Goal: Task Accomplishment & Management: Manage account settings

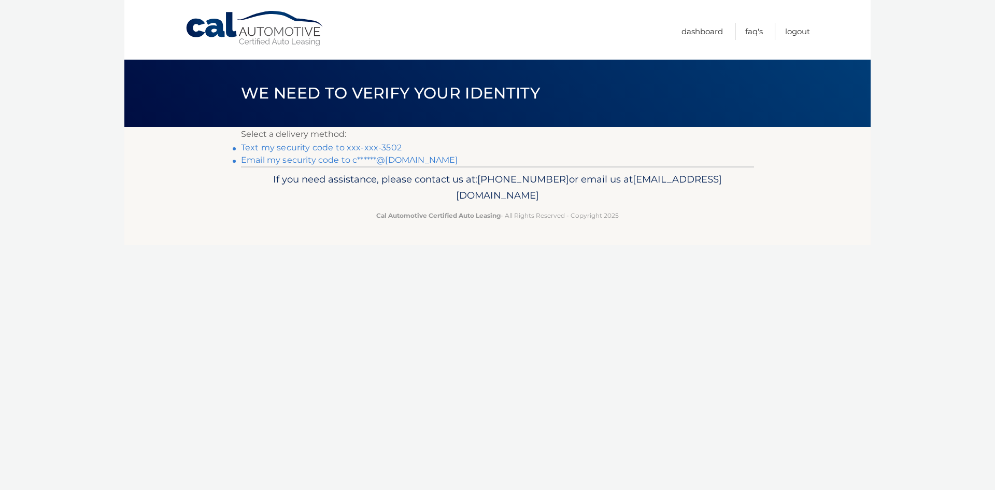
click at [334, 149] on link "Text my security code to xxx-xxx-3502" at bounding box center [321, 148] width 161 height 10
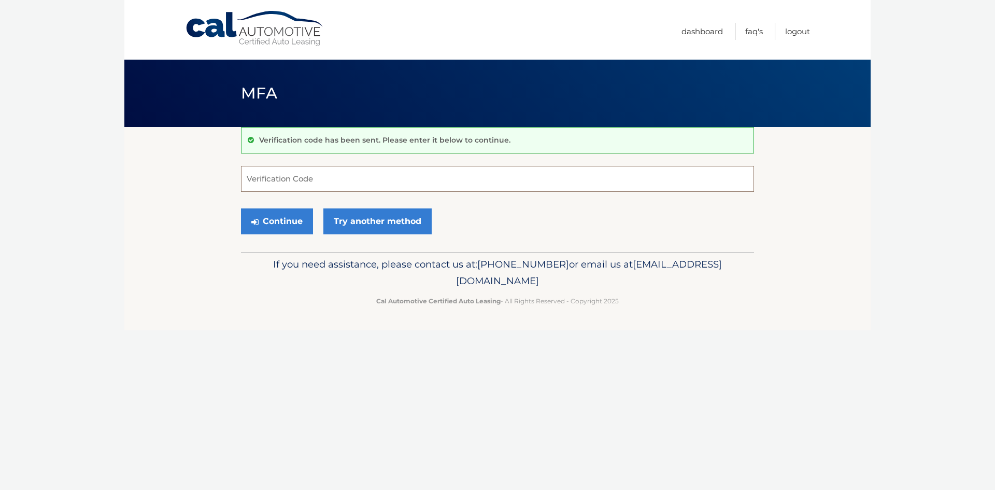
click at [336, 171] on input "Verification Code" at bounding box center [497, 179] width 513 height 26
type input "402631"
click at [284, 223] on button "Continue" at bounding box center [277, 221] width 72 height 26
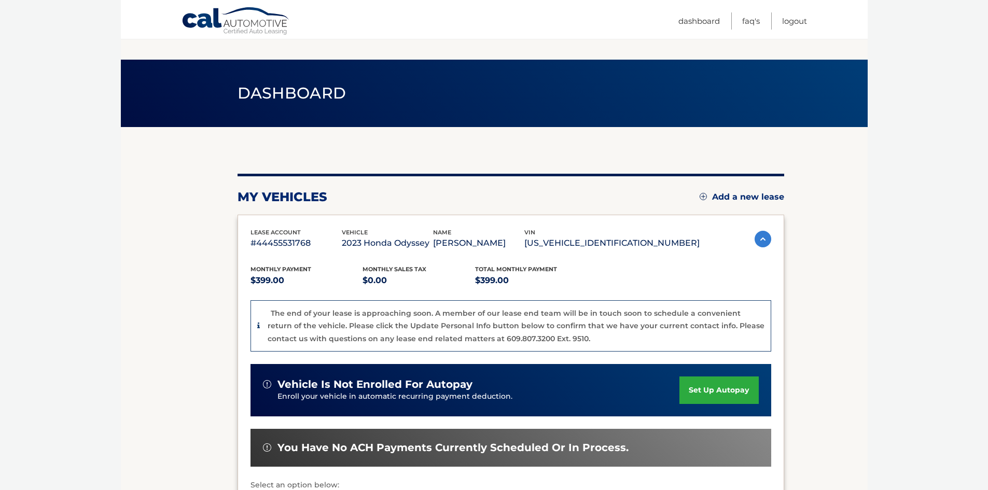
scroll to position [104, 0]
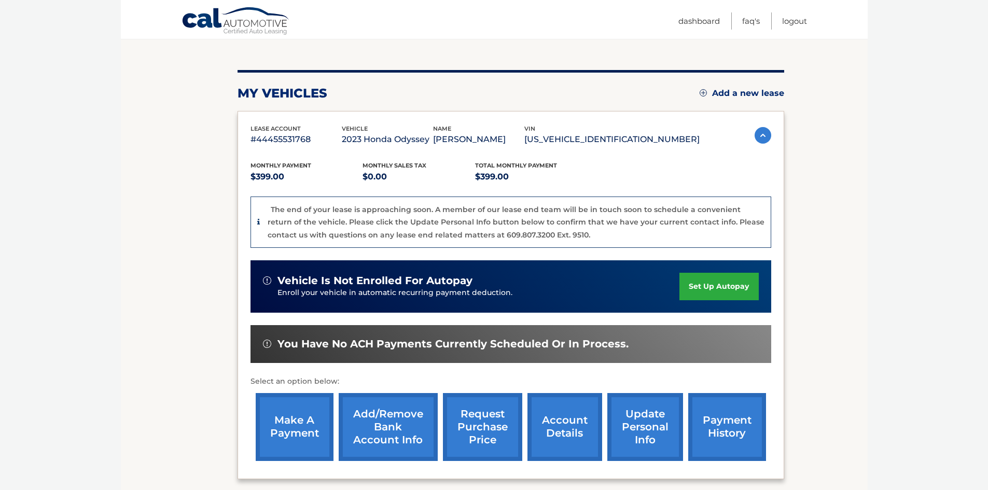
click at [903, 244] on body "Cal Automotive Menu Dashboard FAQ's Logout" at bounding box center [494, 141] width 988 height 490
